Goal: Task Accomplishment & Management: Manage account settings

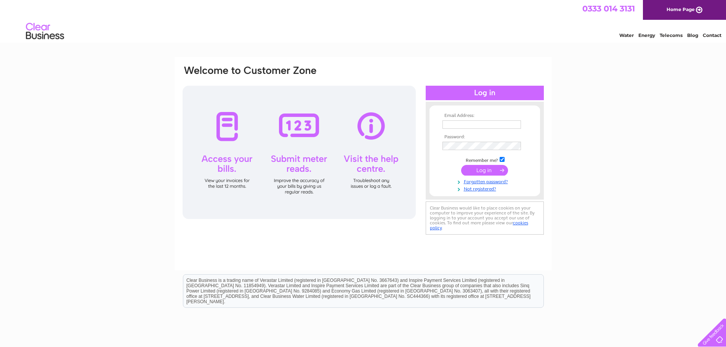
type input "[EMAIL_ADDRESS][DOMAIN_NAME]"
click at [476, 172] on input "submit" at bounding box center [484, 170] width 47 height 11
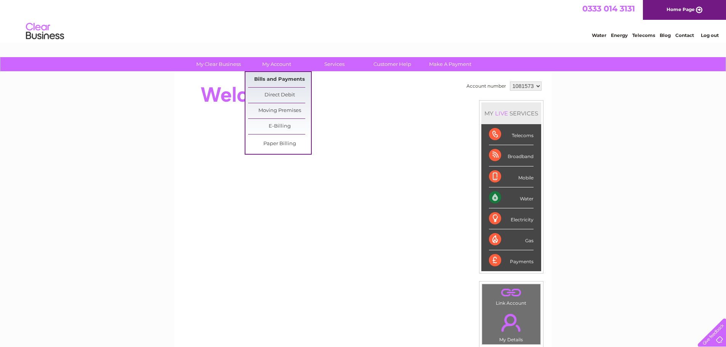
click at [273, 82] on link "Bills and Payments" at bounding box center [279, 79] width 63 height 15
